Goal: Information Seeking & Learning: Learn about a topic

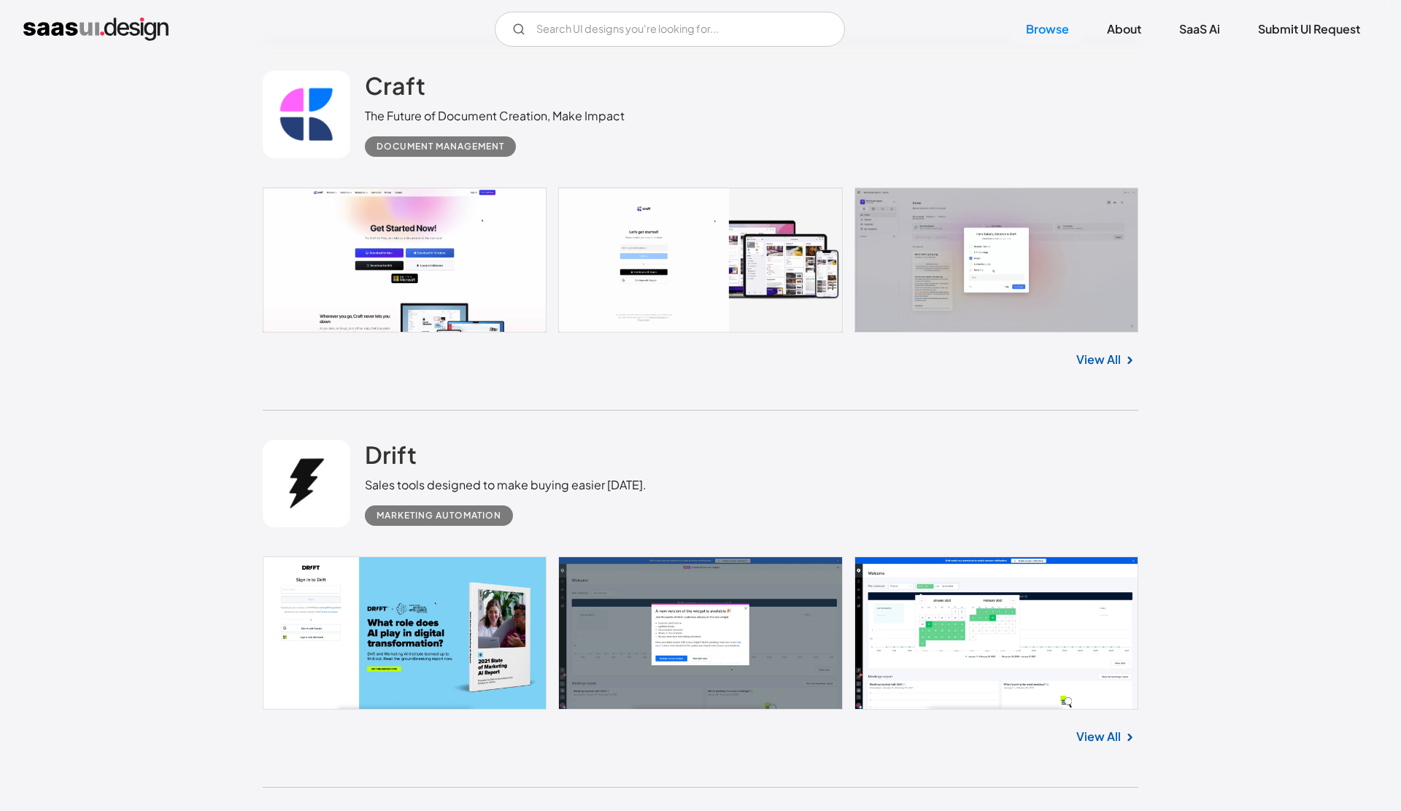
scroll to position [906, 0]
click at [1110, 365] on link "View All" at bounding box center [1098, 361] width 45 height 18
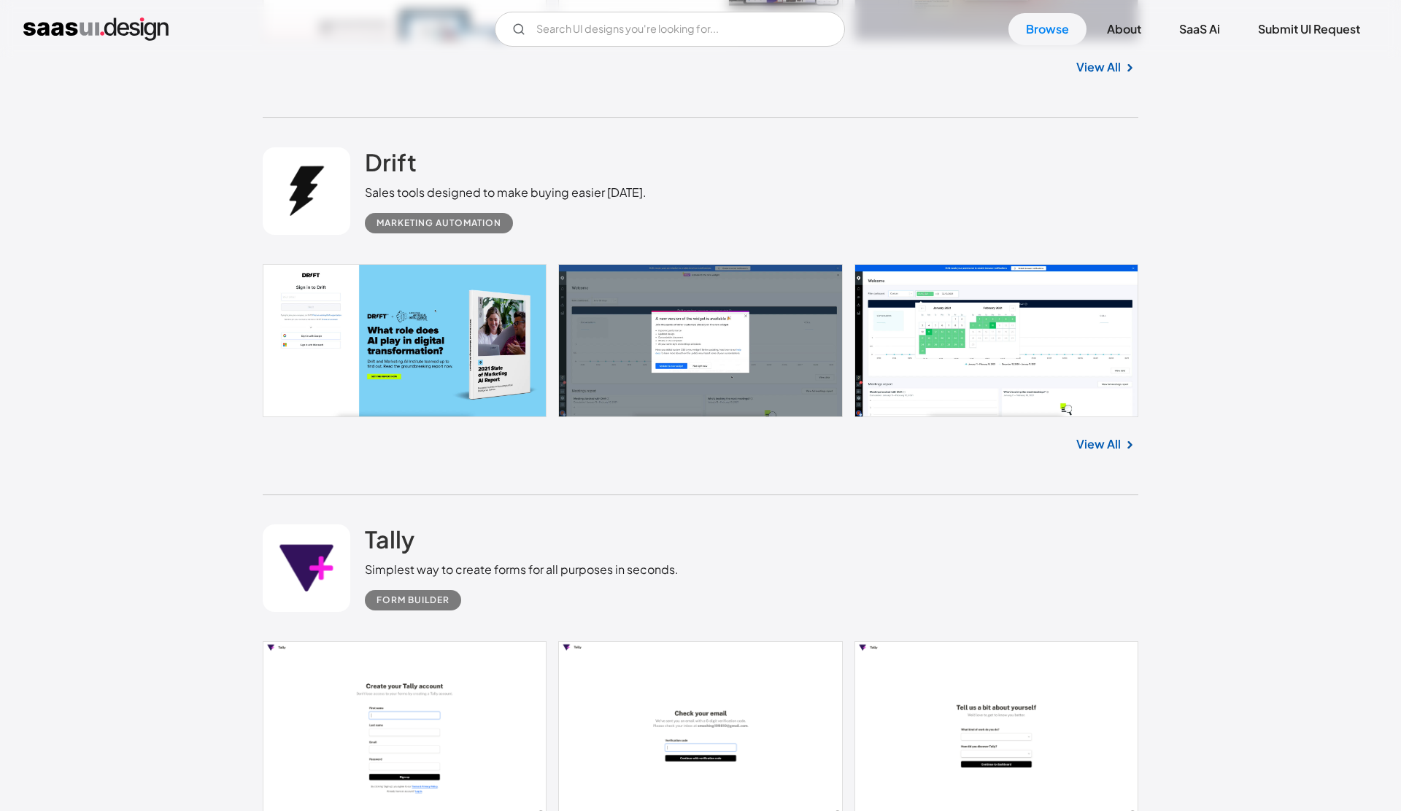
scroll to position [1203, 0]
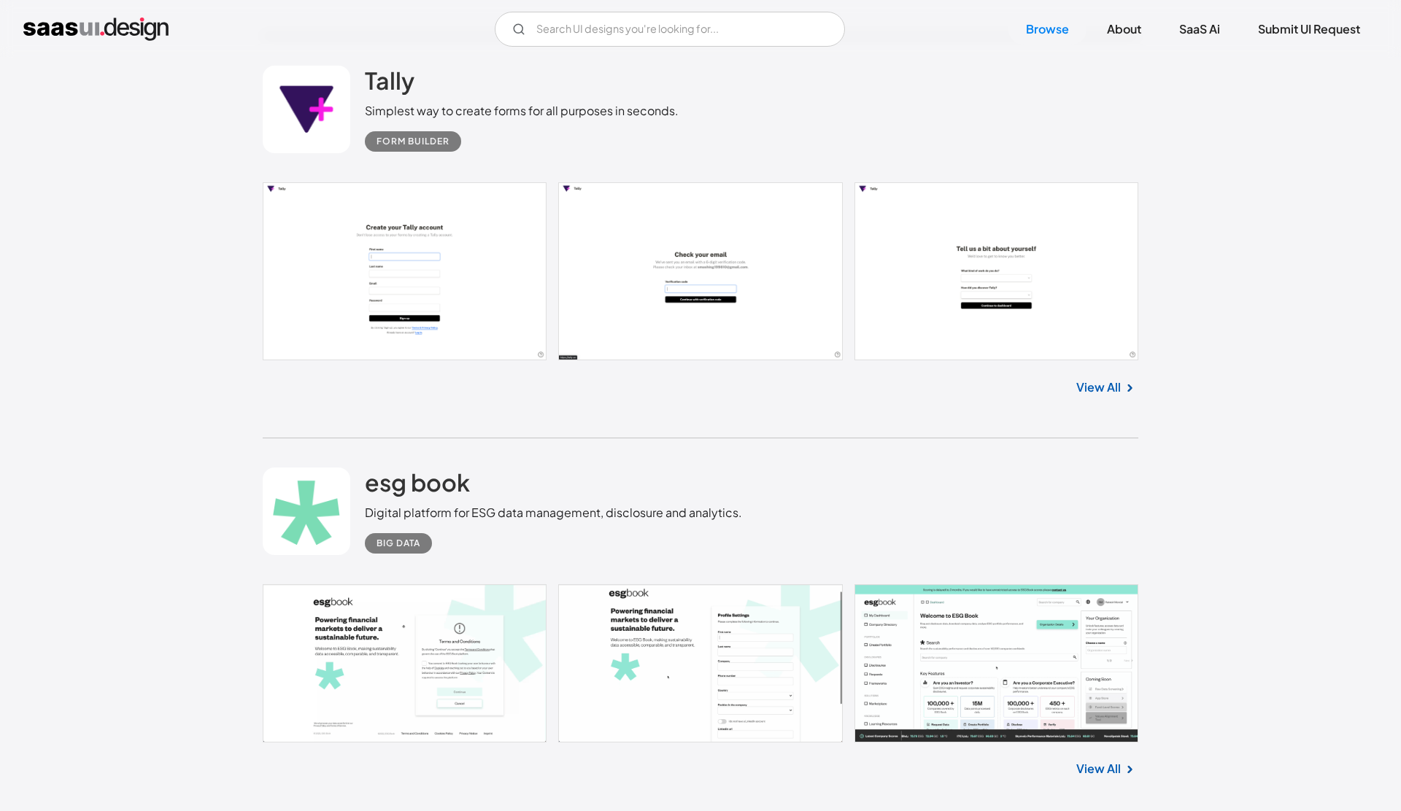
click at [1106, 382] on link "View All" at bounding box center [1098, 388] width 45 height 18
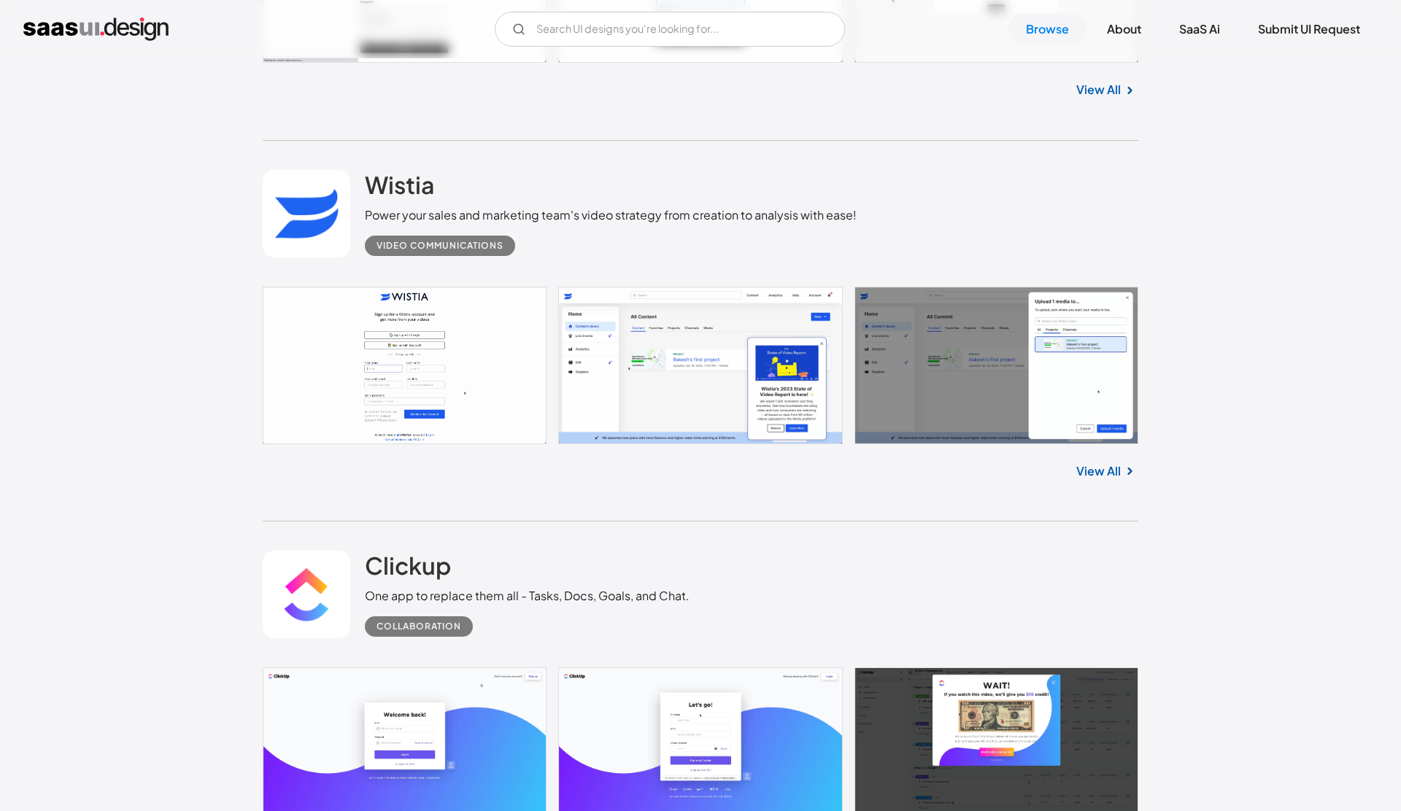
scroll to position [5060, 0]
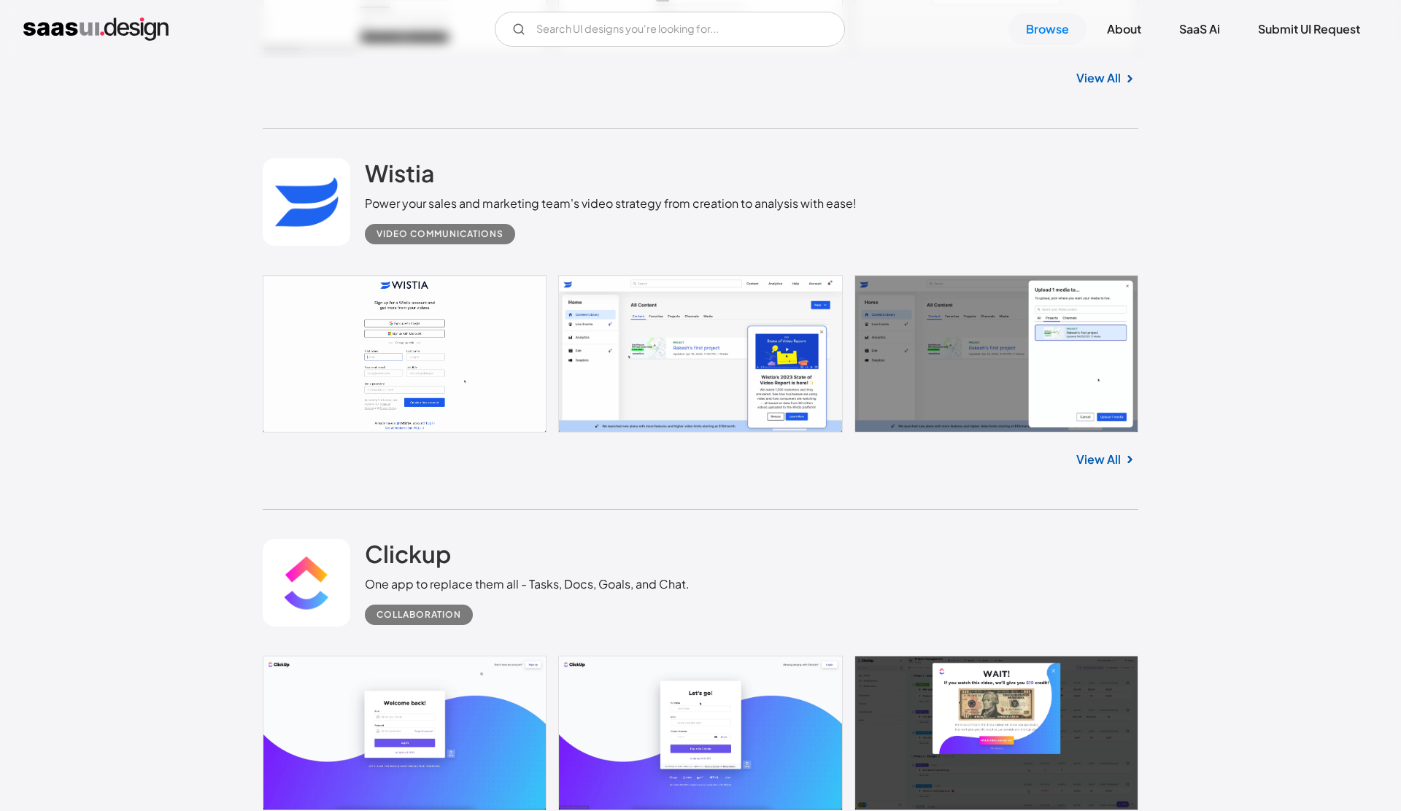
click at [1103, 451] on link "View All" at bounding box center [1098, 460] width 45 height 18
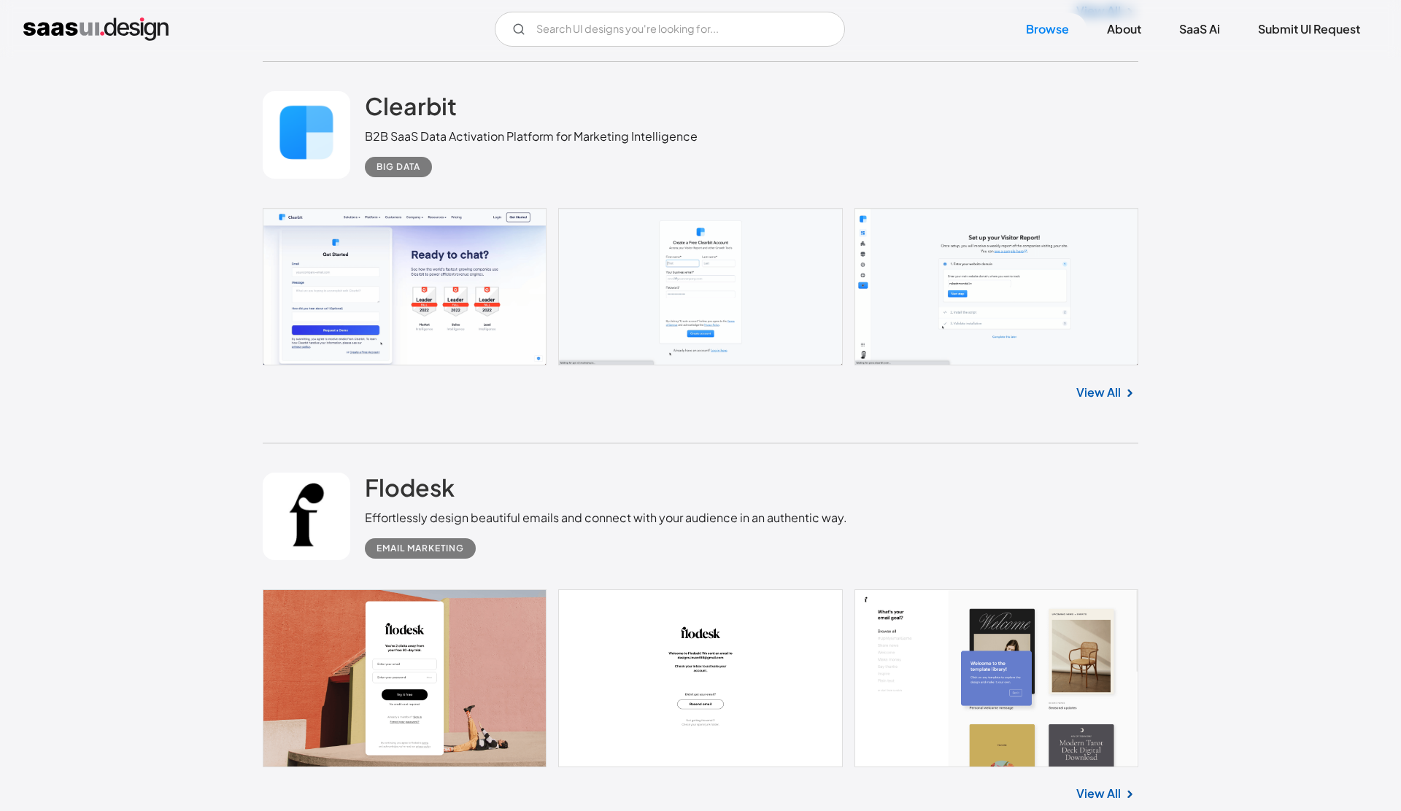
scroll to position [7125, 0]
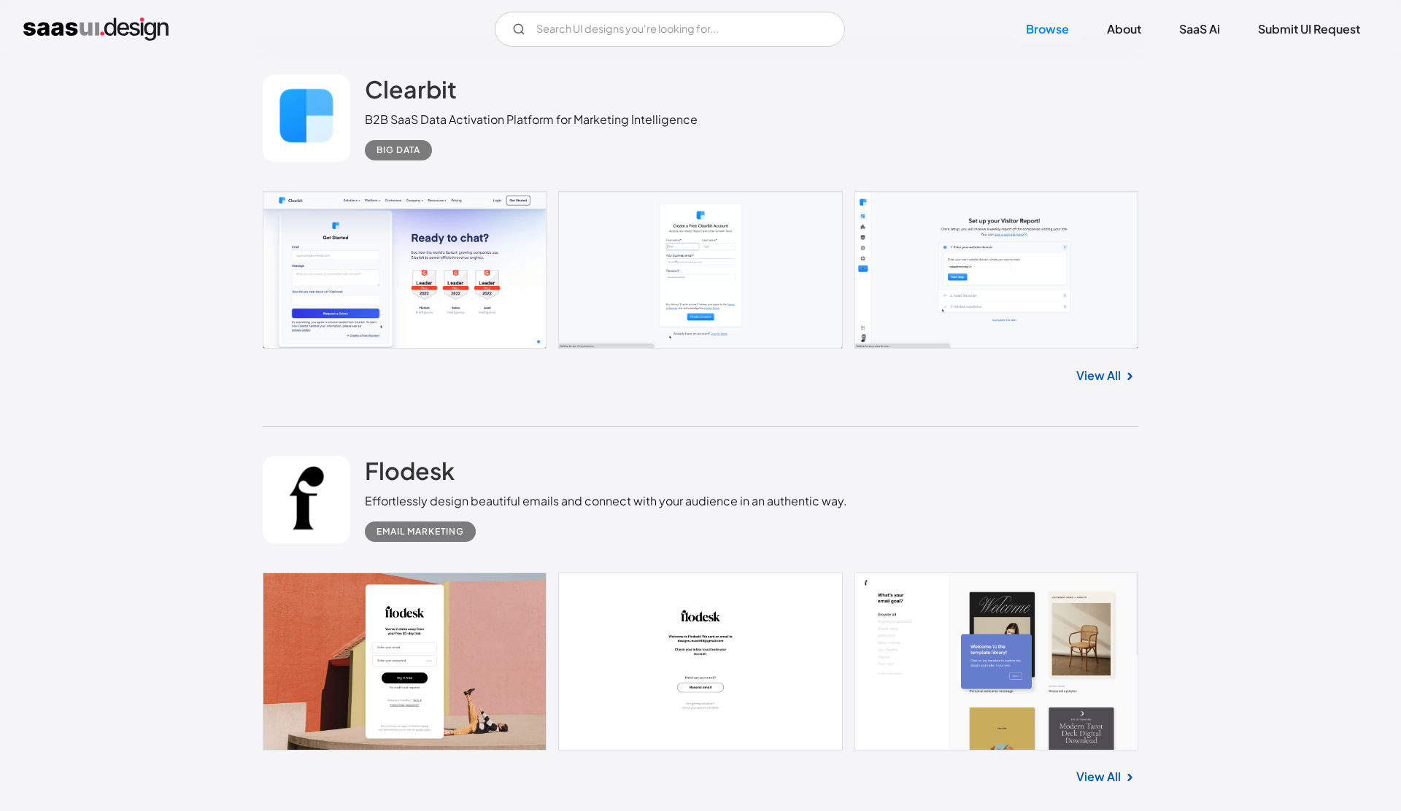
click at [1105, 371] on link "View All" at bounding box center [1098, 376] width 45 height 18
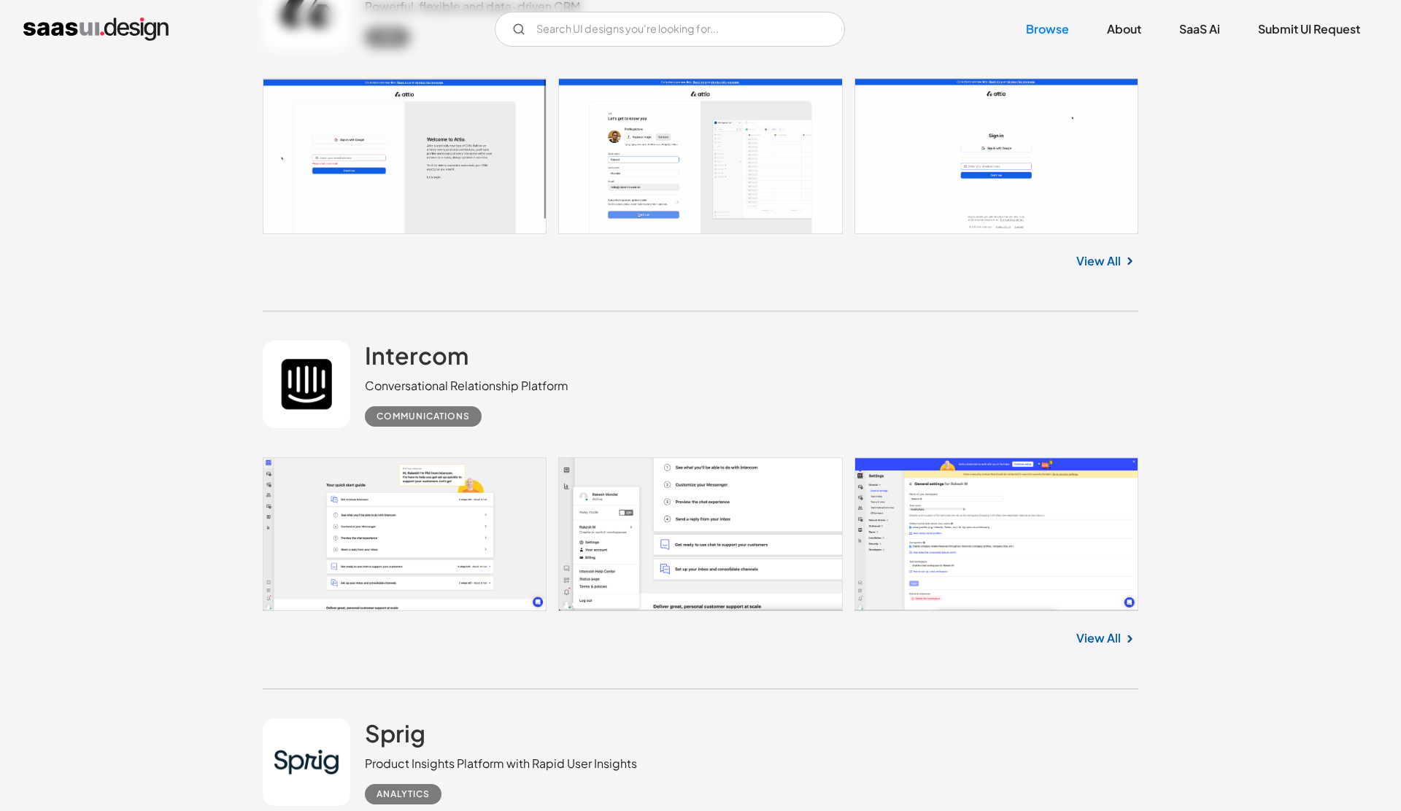
scroll to position [26161, 0]
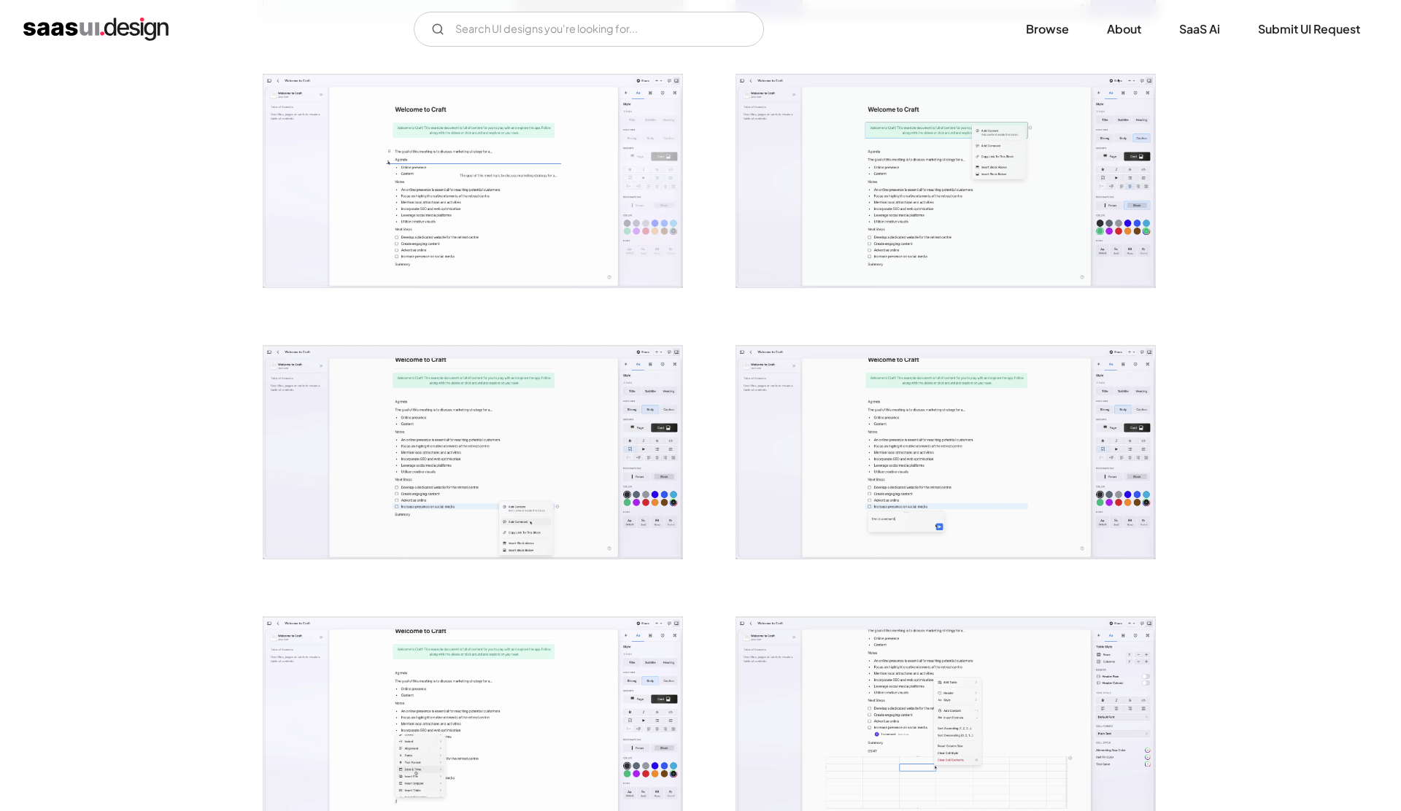
scroll to position [1662, 0]
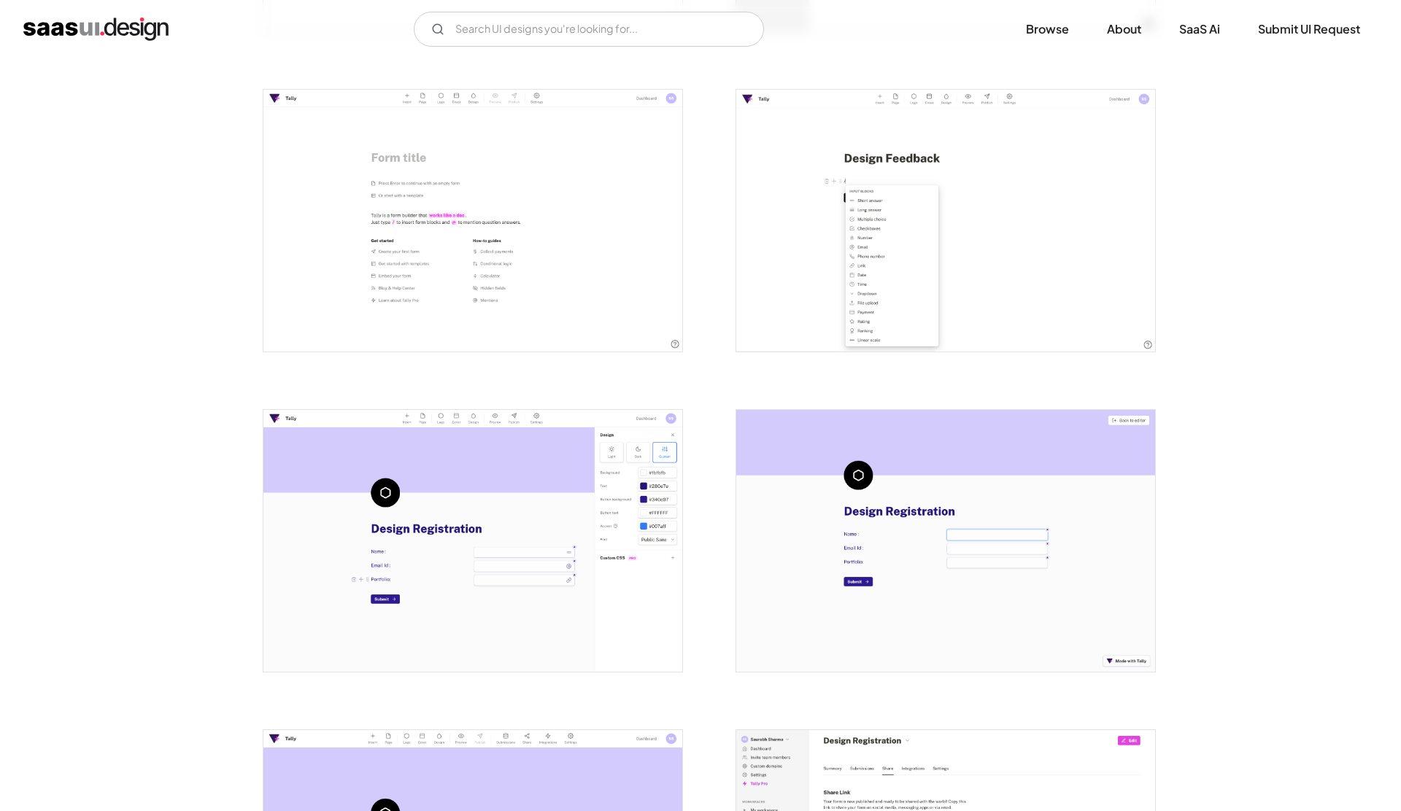
scroll to position [1192, 0]
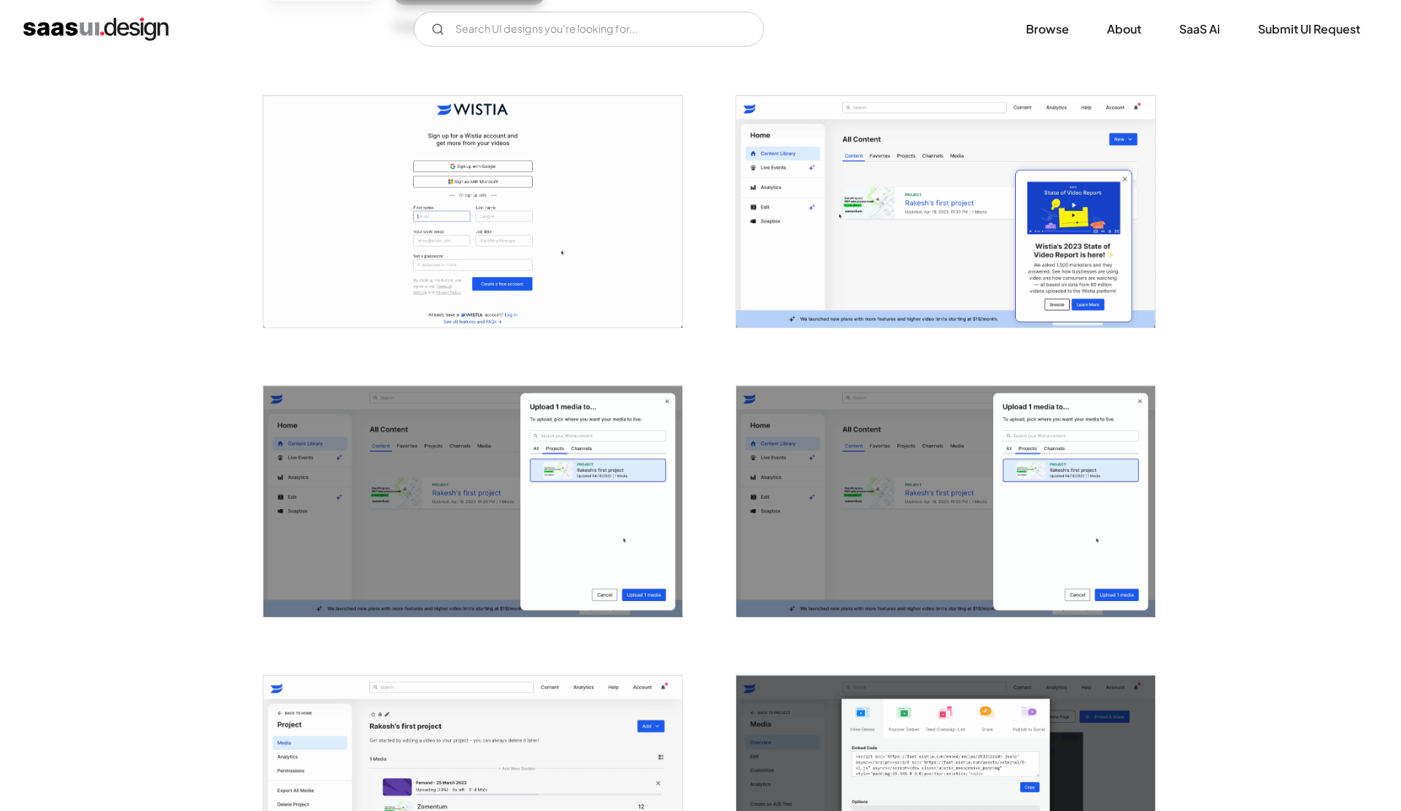
scroll to position [773, 0]
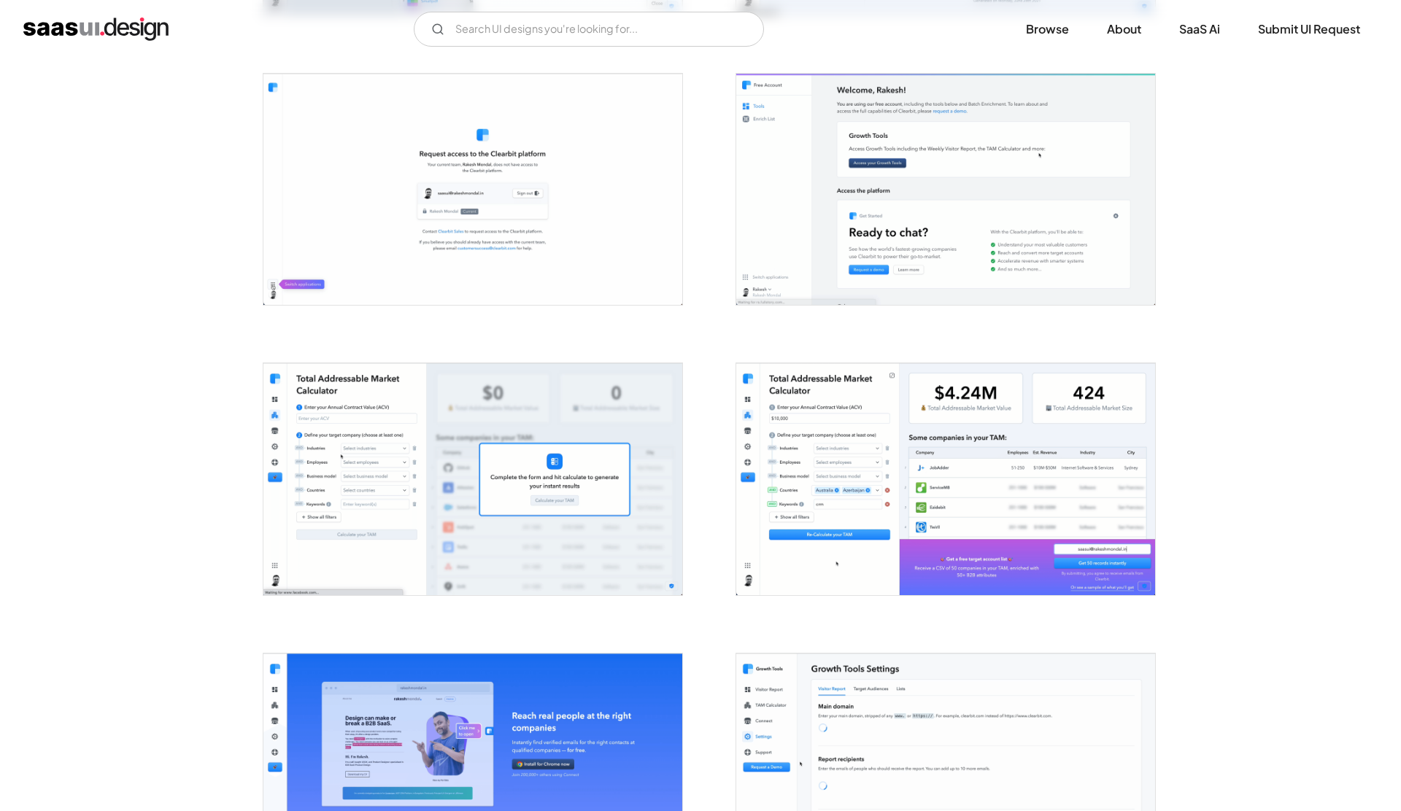
scroll to position [1887, 0]
